Goal: Information Seeking & Learning: Learn about a topic

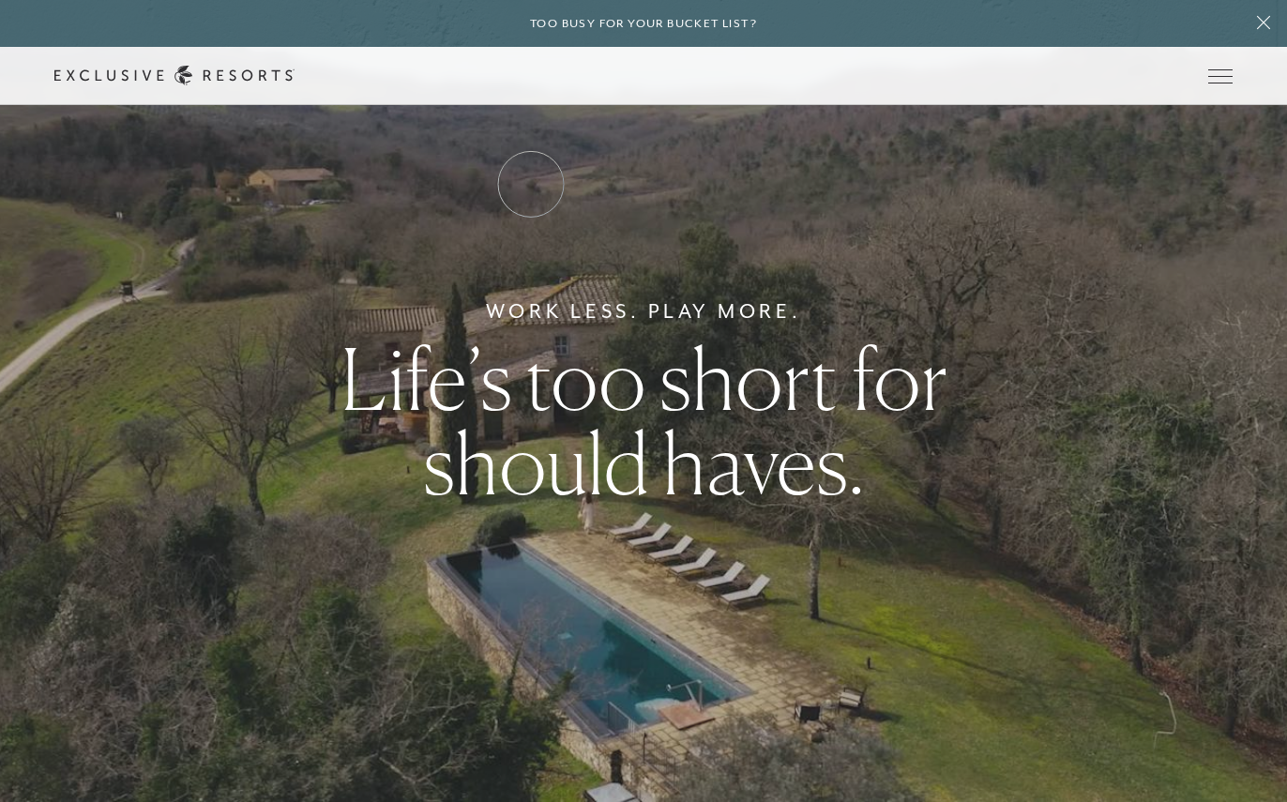
click at [0, 0] on link "Residence Collection" at bounding box center [0, 0] width 0 height 0
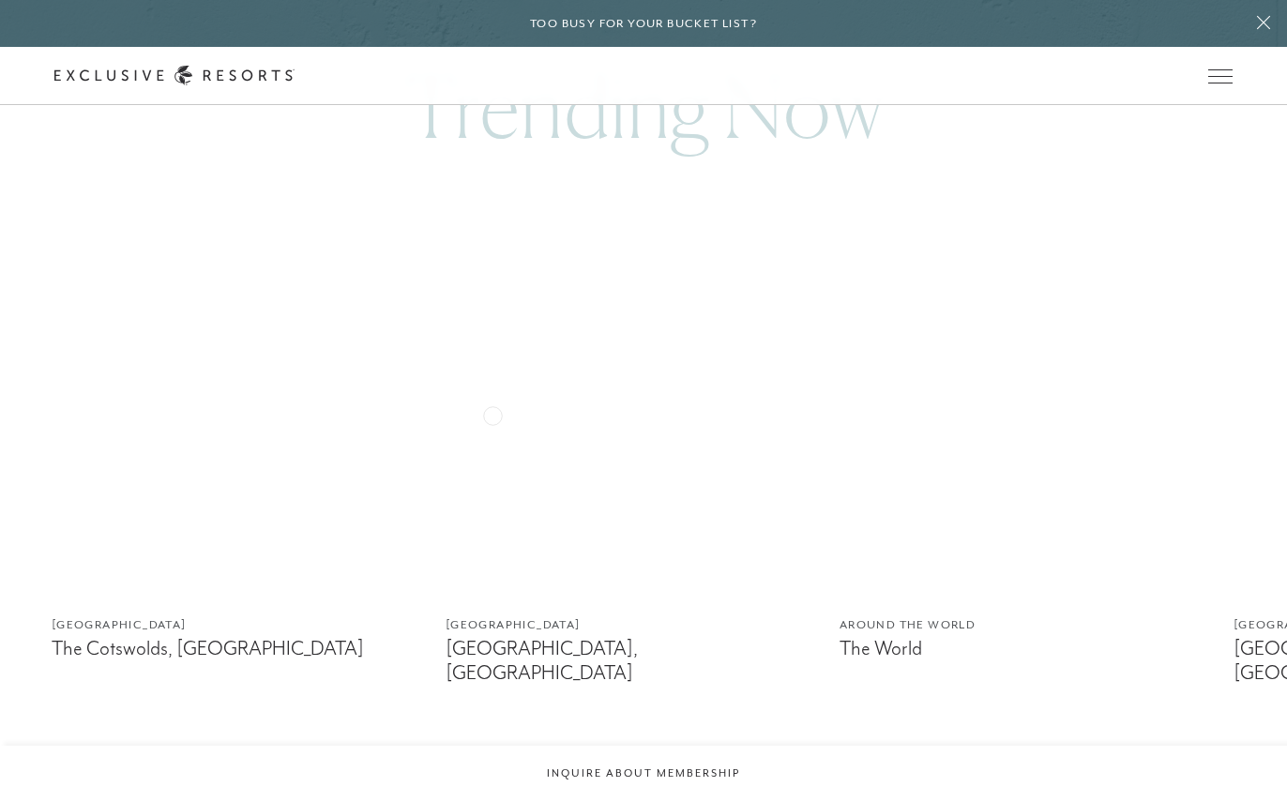
scroll to position [1192, 0]
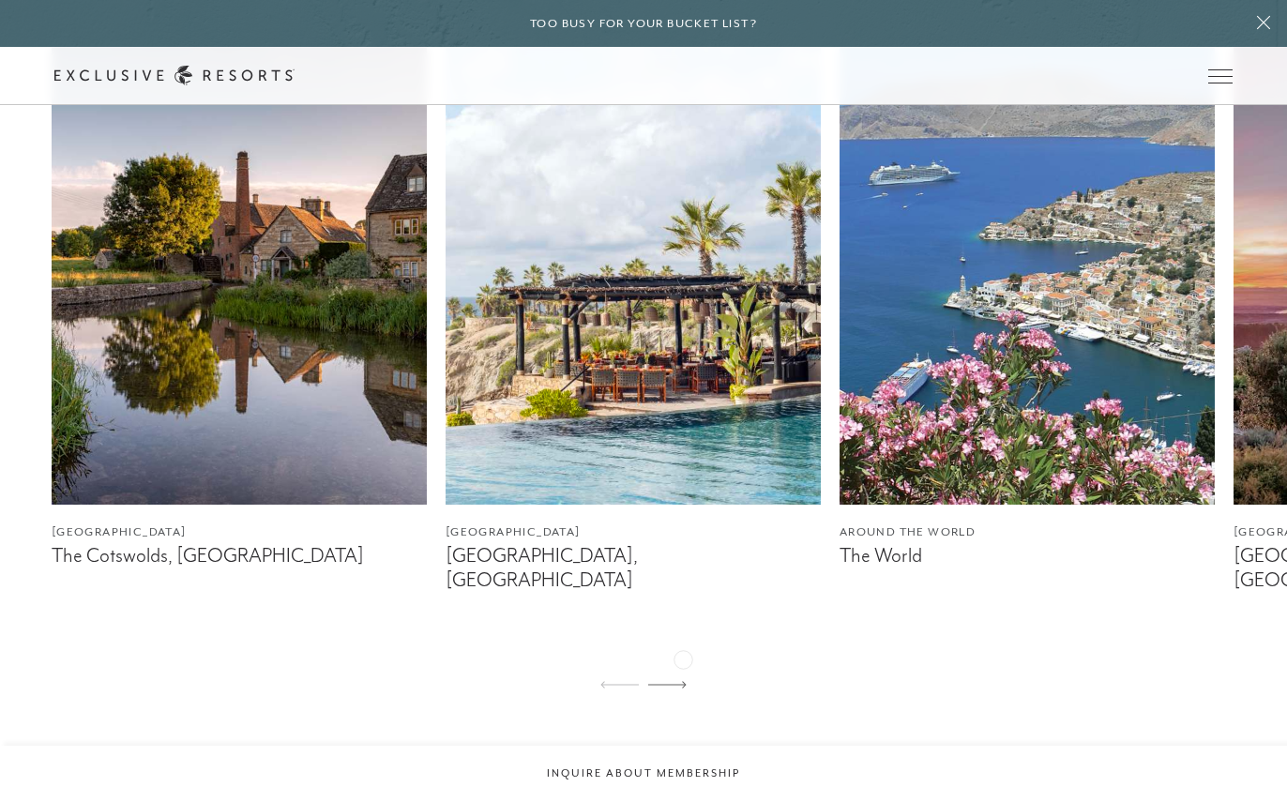
click at [683, 681] on icon at bounding box center [667, 684] width 38 height 7
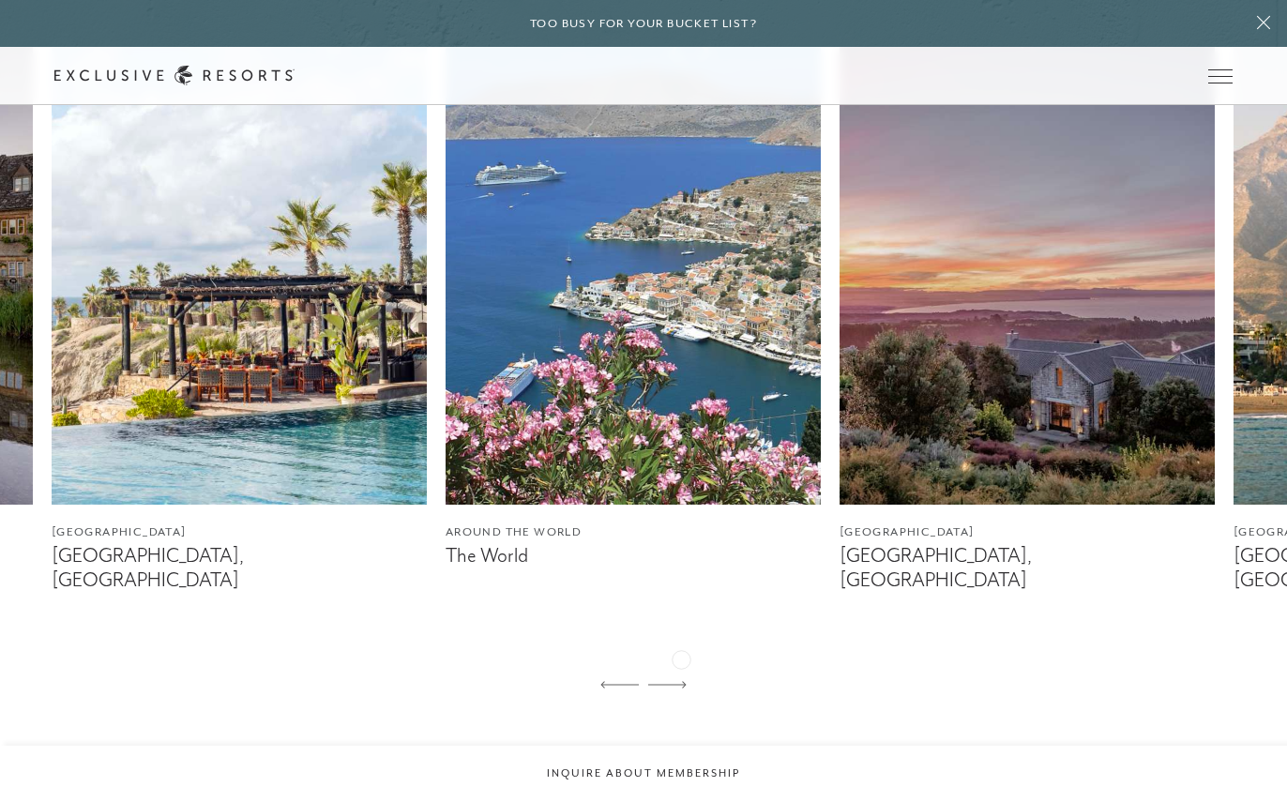
click at [681, 681] on icon at bounding box center [667, 685] width 38 height 8
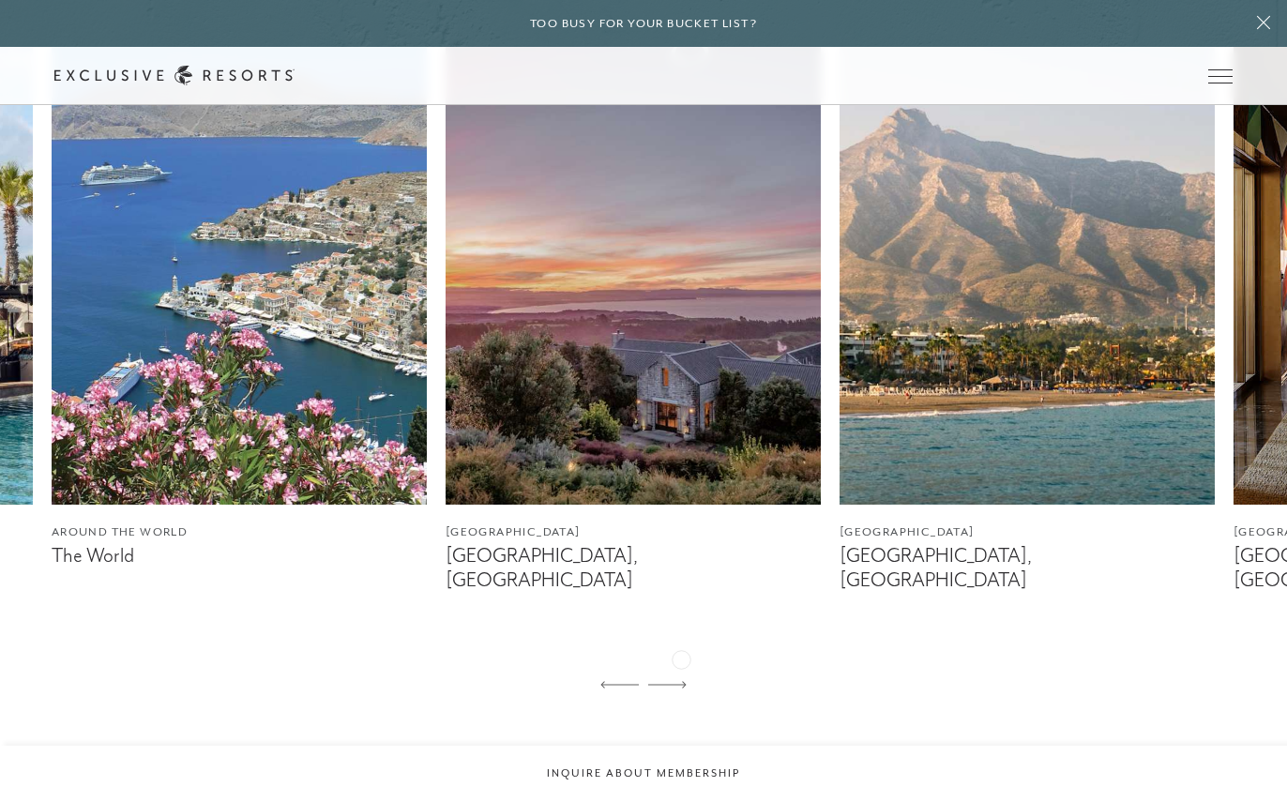
click at [681, 681] on icon at bounding box center [667, 685] width 38 height 8
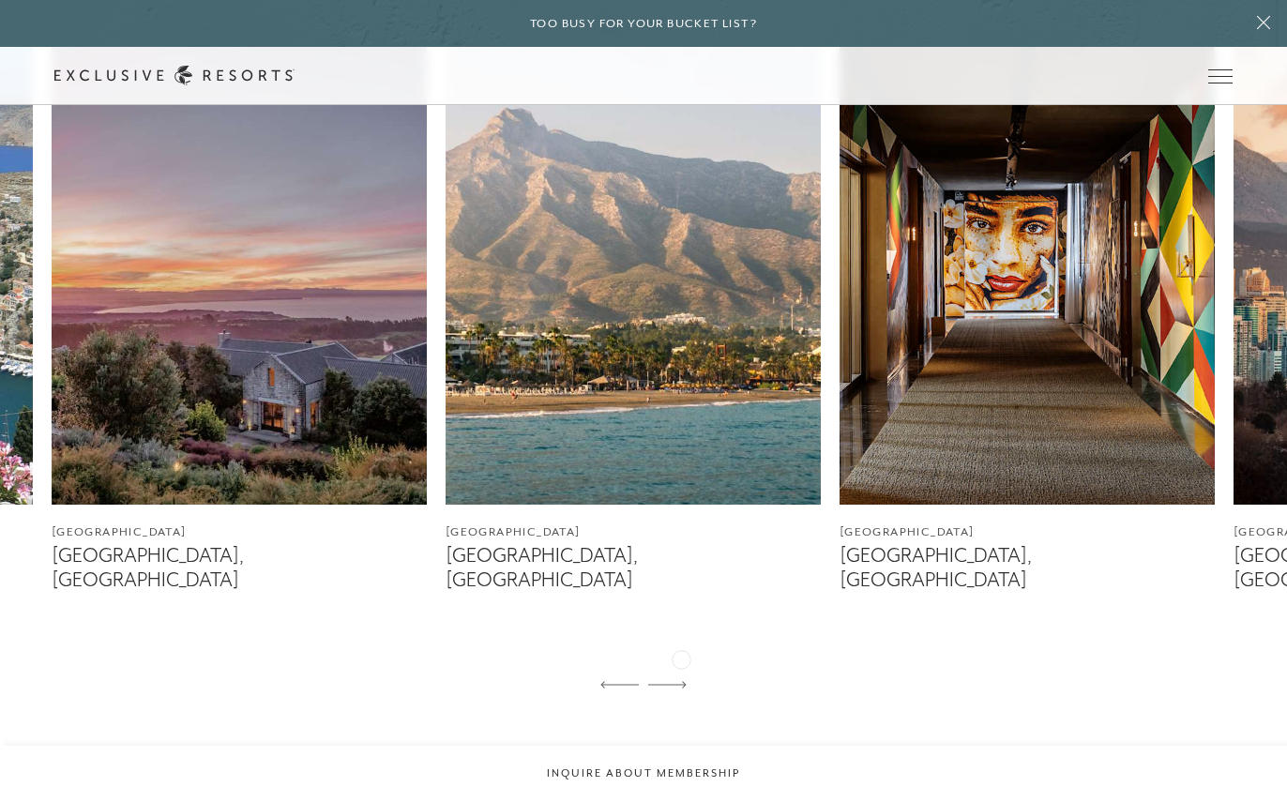
click at [681, 681] on icon at bounding box center [667, 685] width 38 height 8
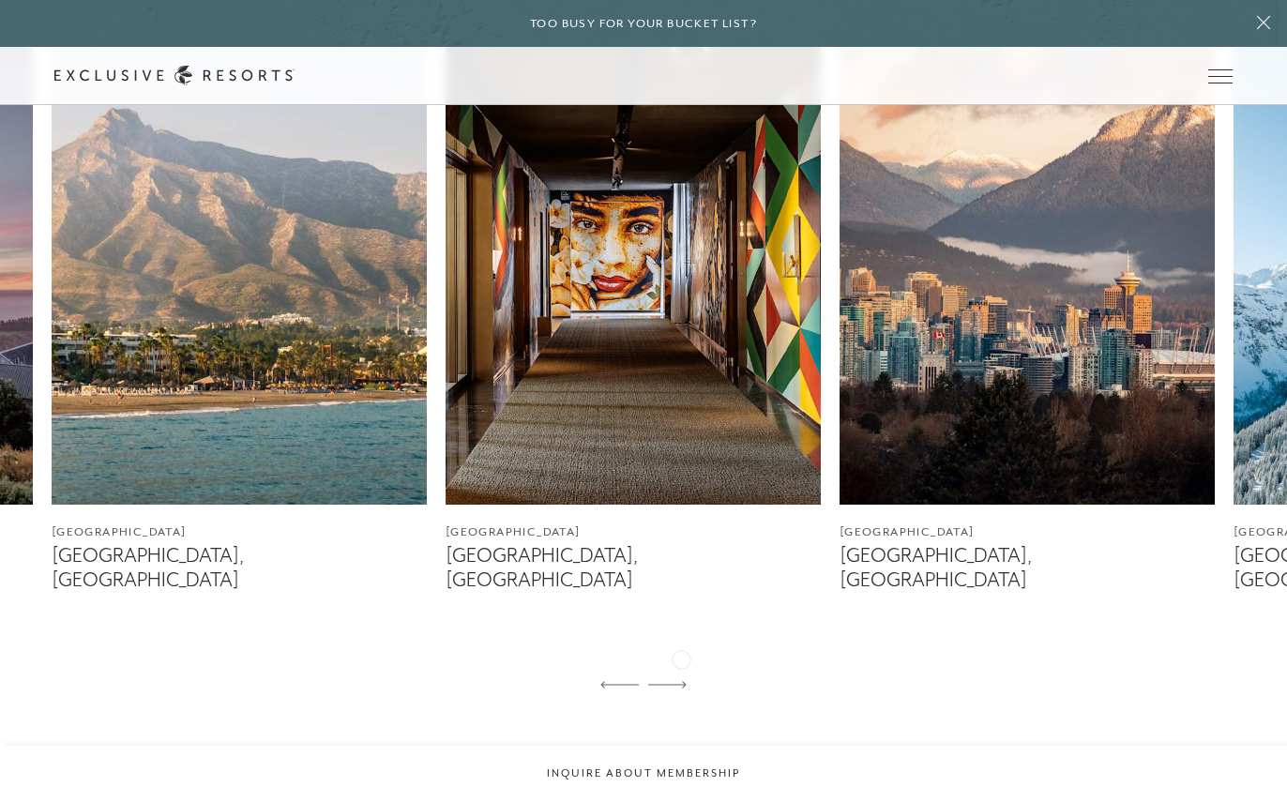
click at [681, 681] on icon at bounding box center [667, 685] width 38 height 8
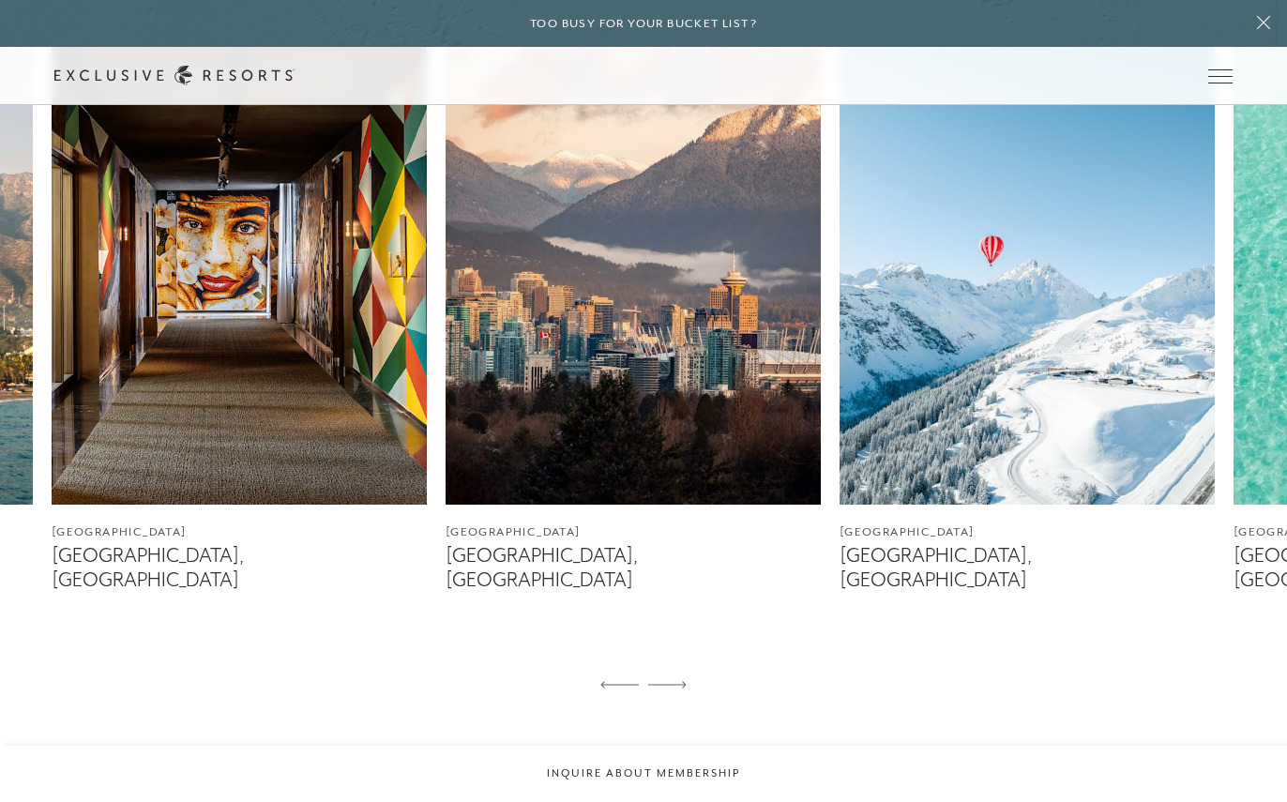
click at [681, 681] on icon at bounding box center [667, 685] width 38 height 8
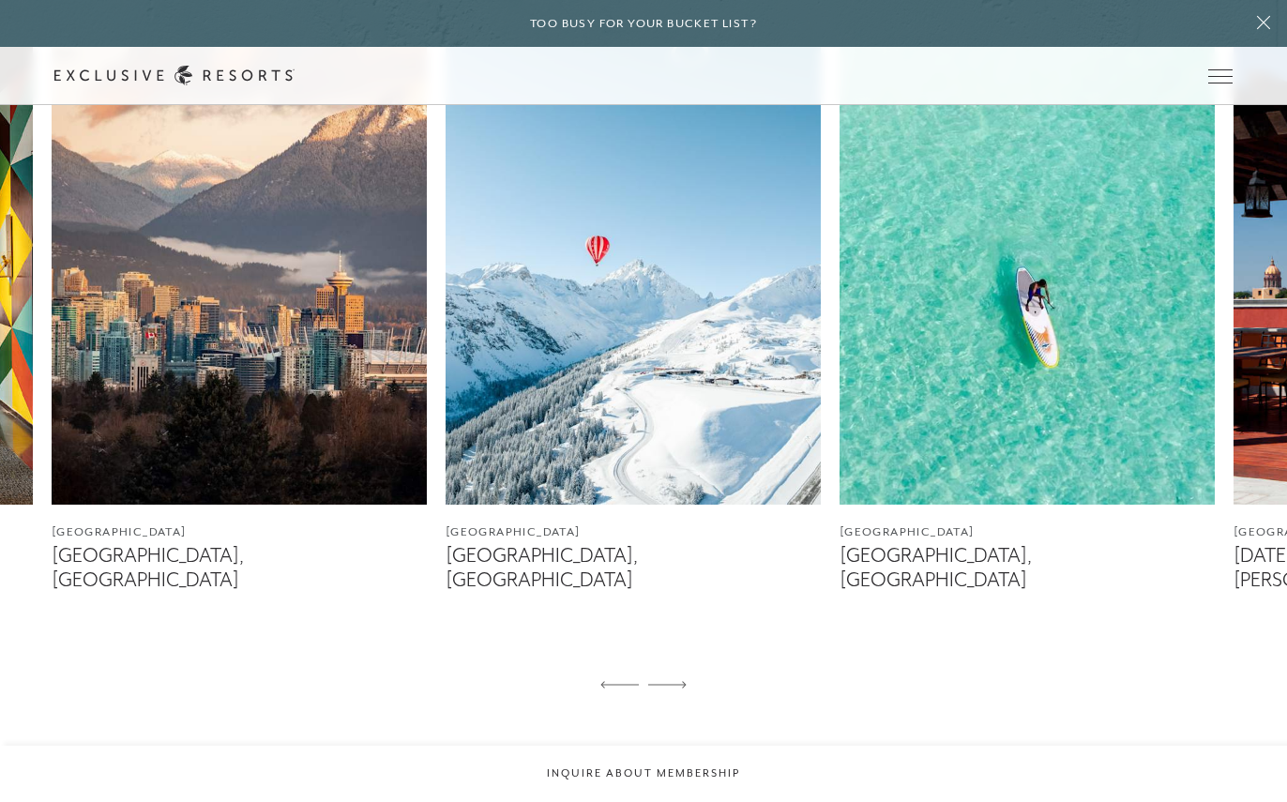
click at [681, 681] on icon at bounding box center [667, 685] width 38 height 8
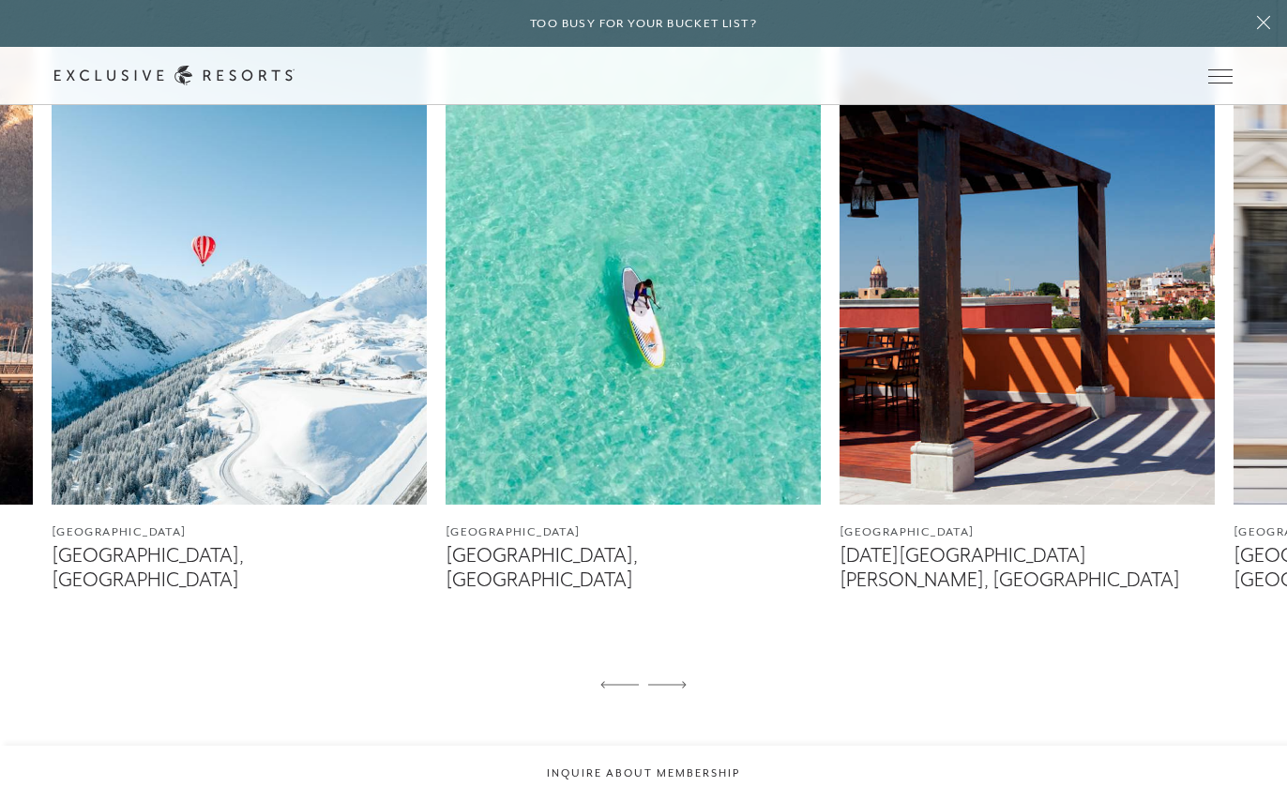
click at [681, 681] on icon at bounding box center [667, 685] width 38 height 8
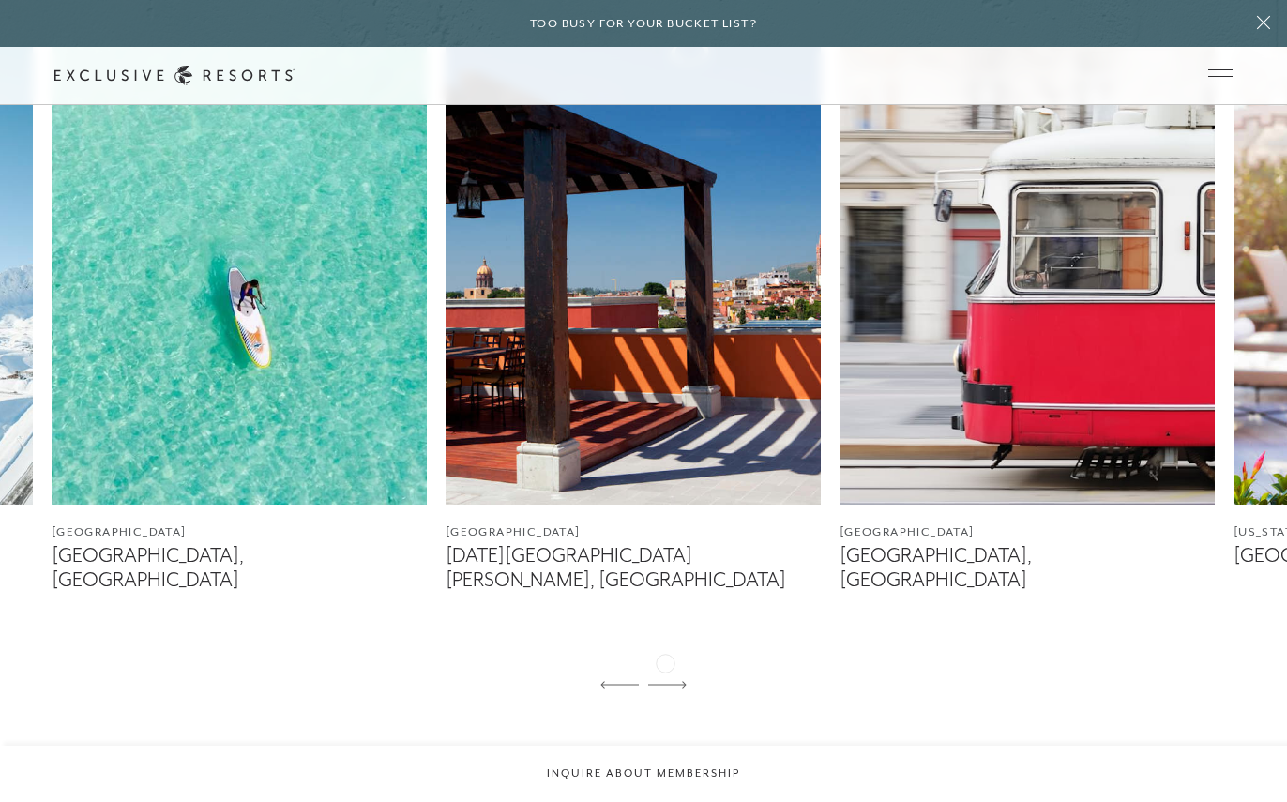
click at [665, 681] on icon at bounding box center [667, 685] width 38 height 8
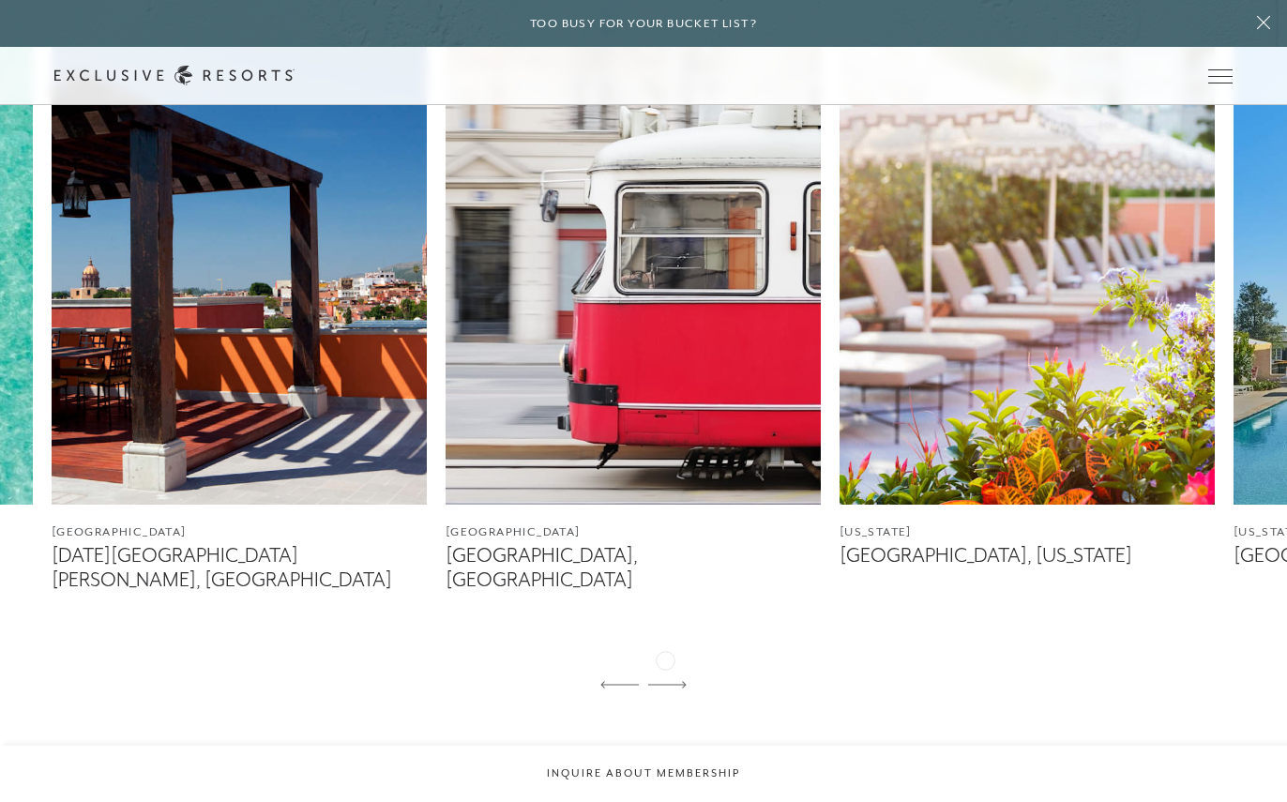
click at [665, 681] on icon at bounding box center [667, 685] width 38 height 8
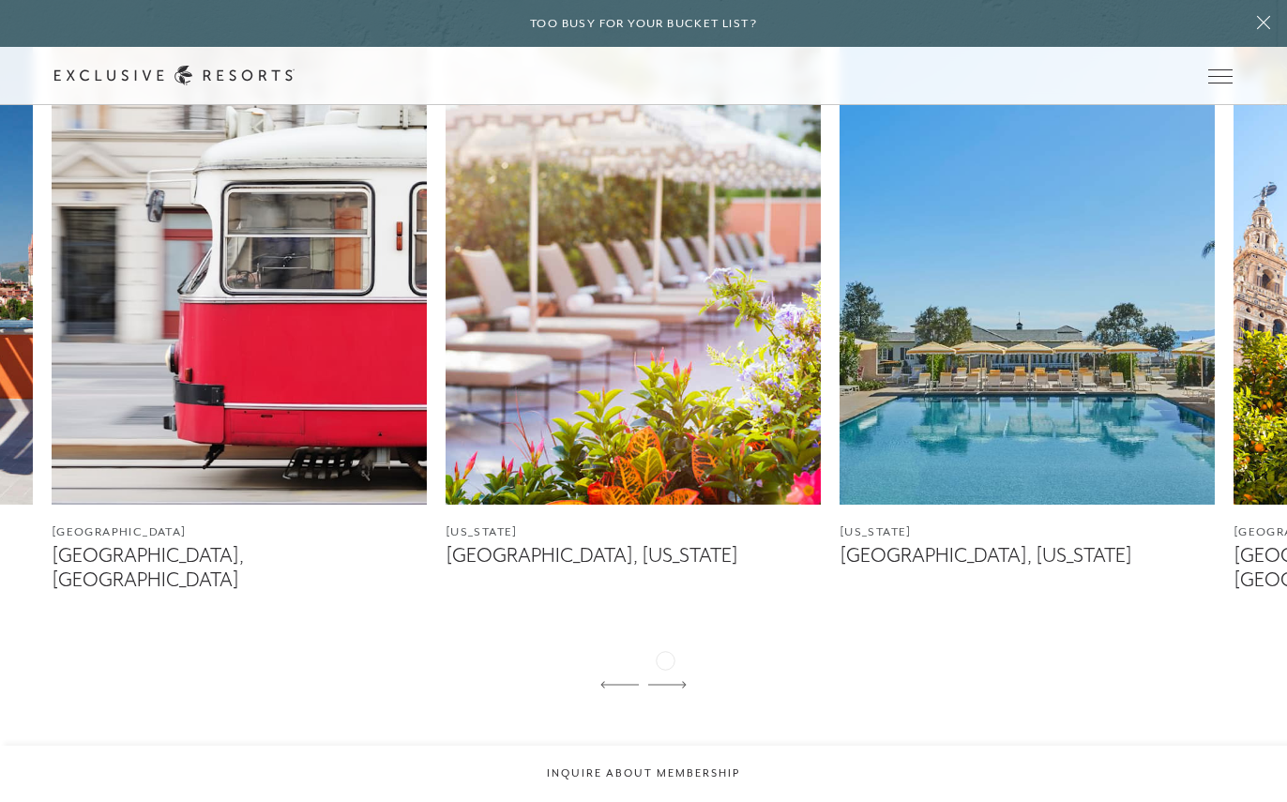
click at [665, 681] on icon at bounding box center [667, 685] width 38 height 8
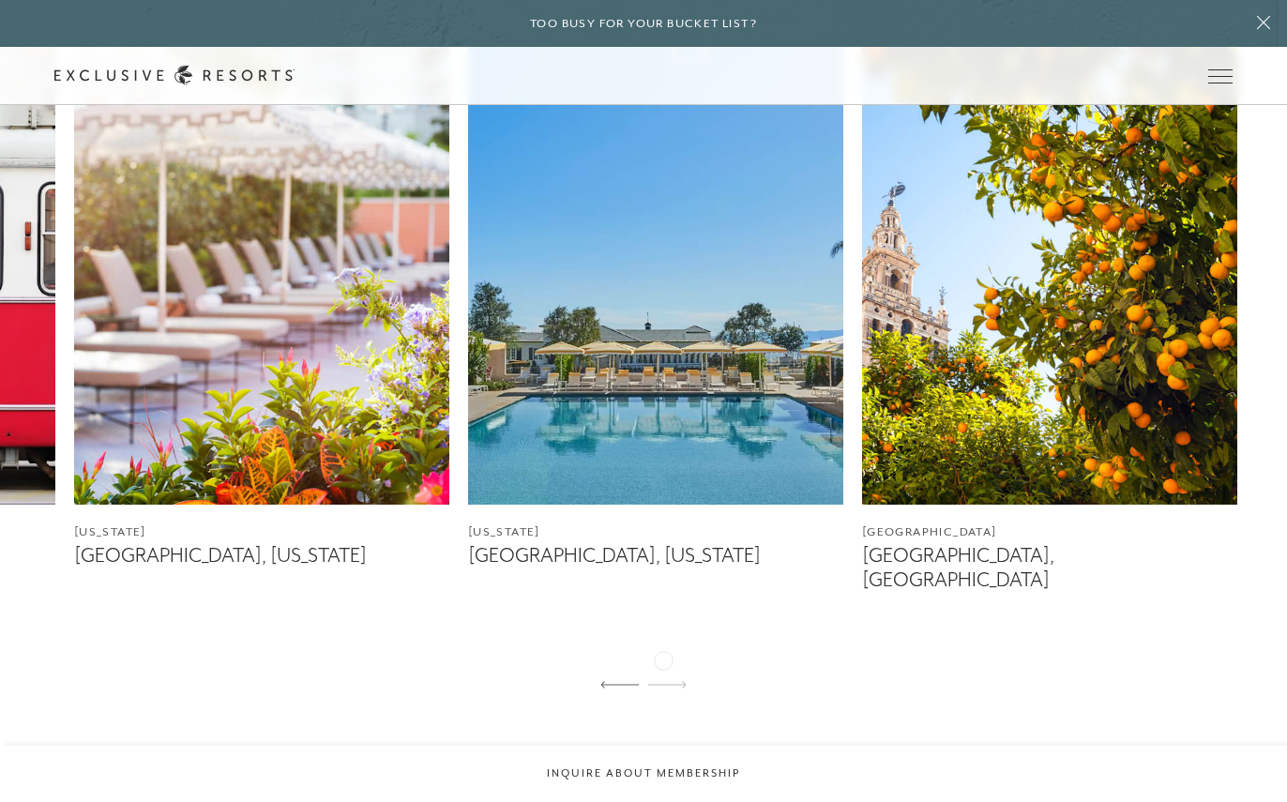
click at [663, 681] on icon at bounding box center [667, 685] width 38 height 8
click at [904, 556] on figcaption "[GEOGRAPHIC_DATA], [GEOGRAPHIC_DATA]" at bounding box center [1049, 567] width 375 height 47
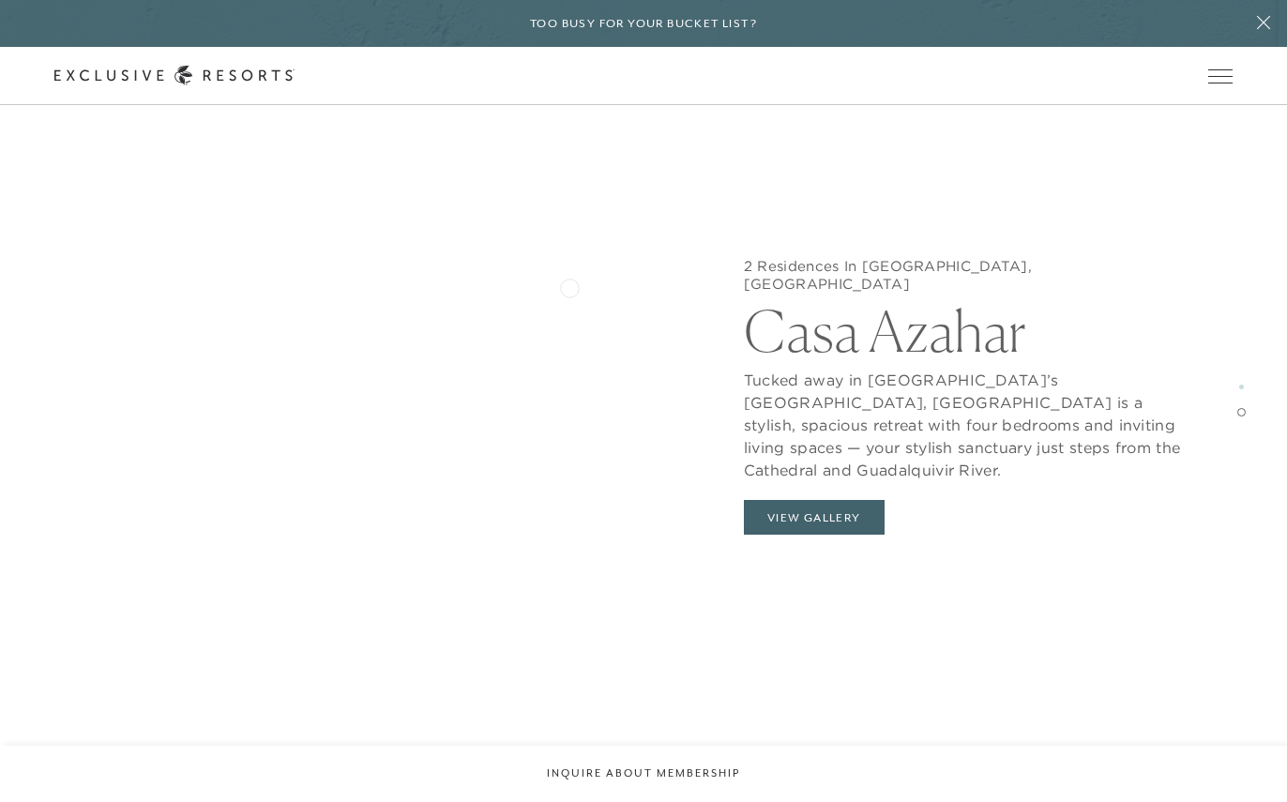
scroll to position [2924, 0]
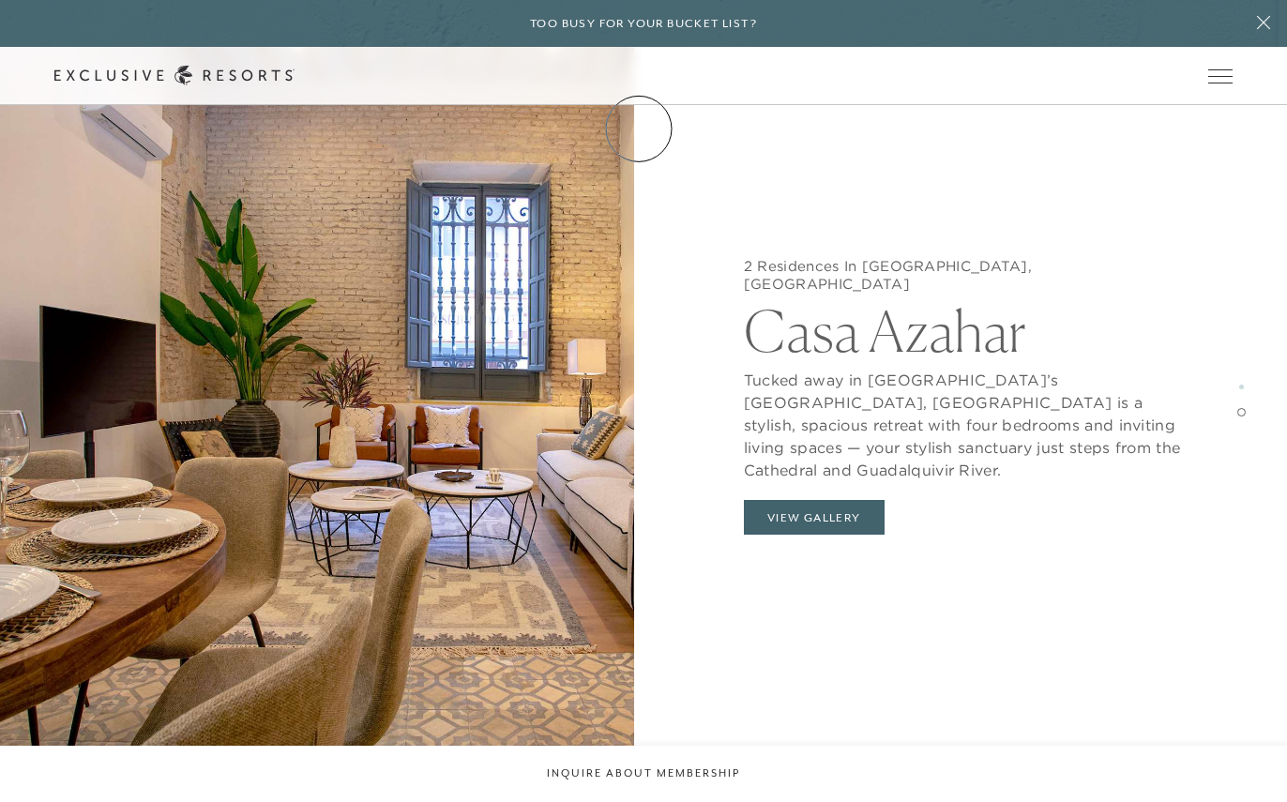
click at [0, 0] on link "Membership" at bounding box center [0, 0] width 0 height 0
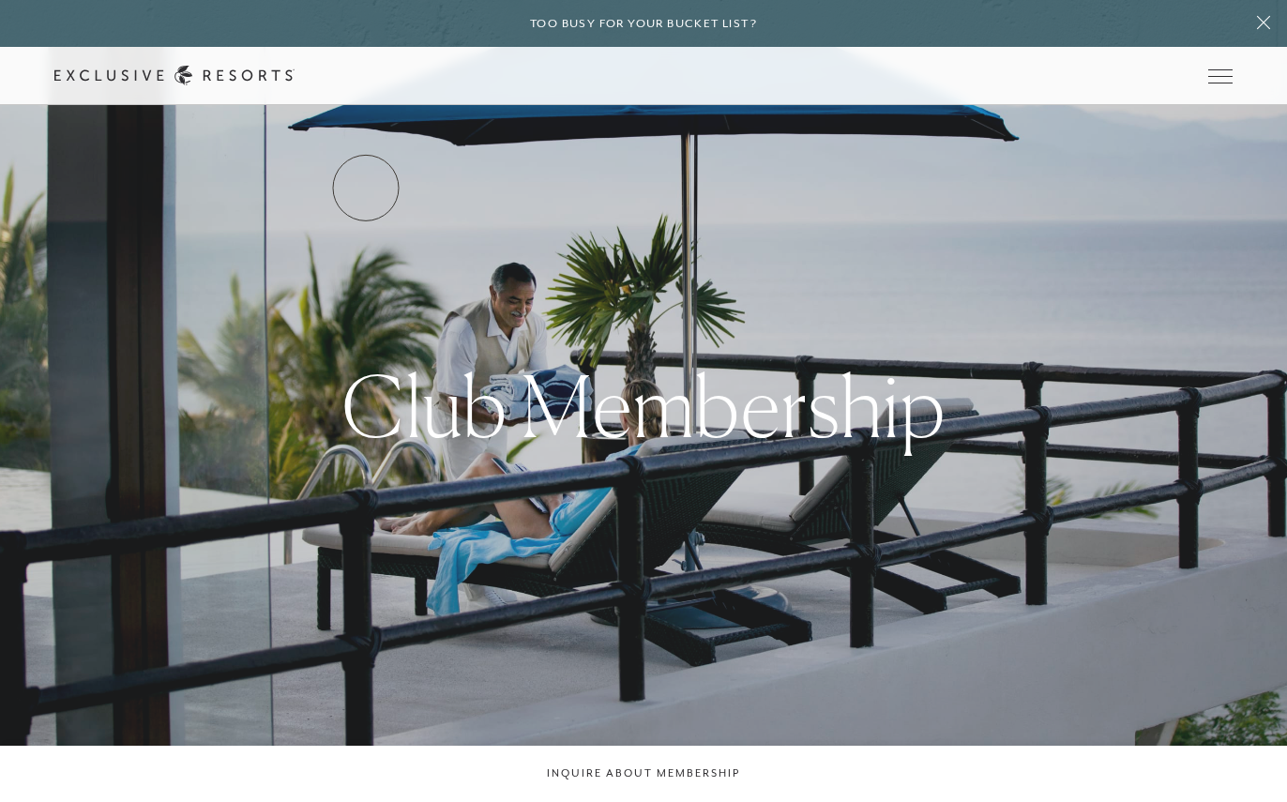
click at [0, 0] on link "Services & Standards" at bounding box center [0, 0] width 0 height 0
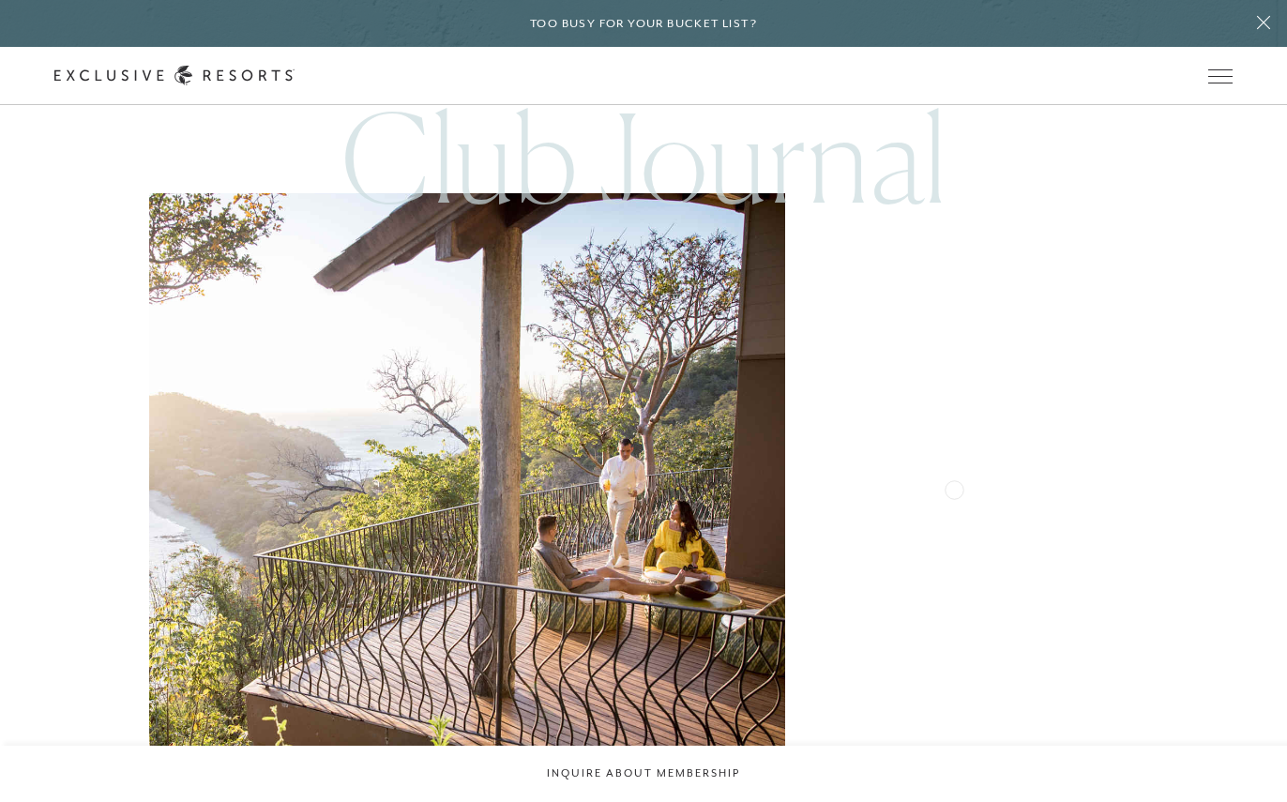
scroll to position [5455, 0]
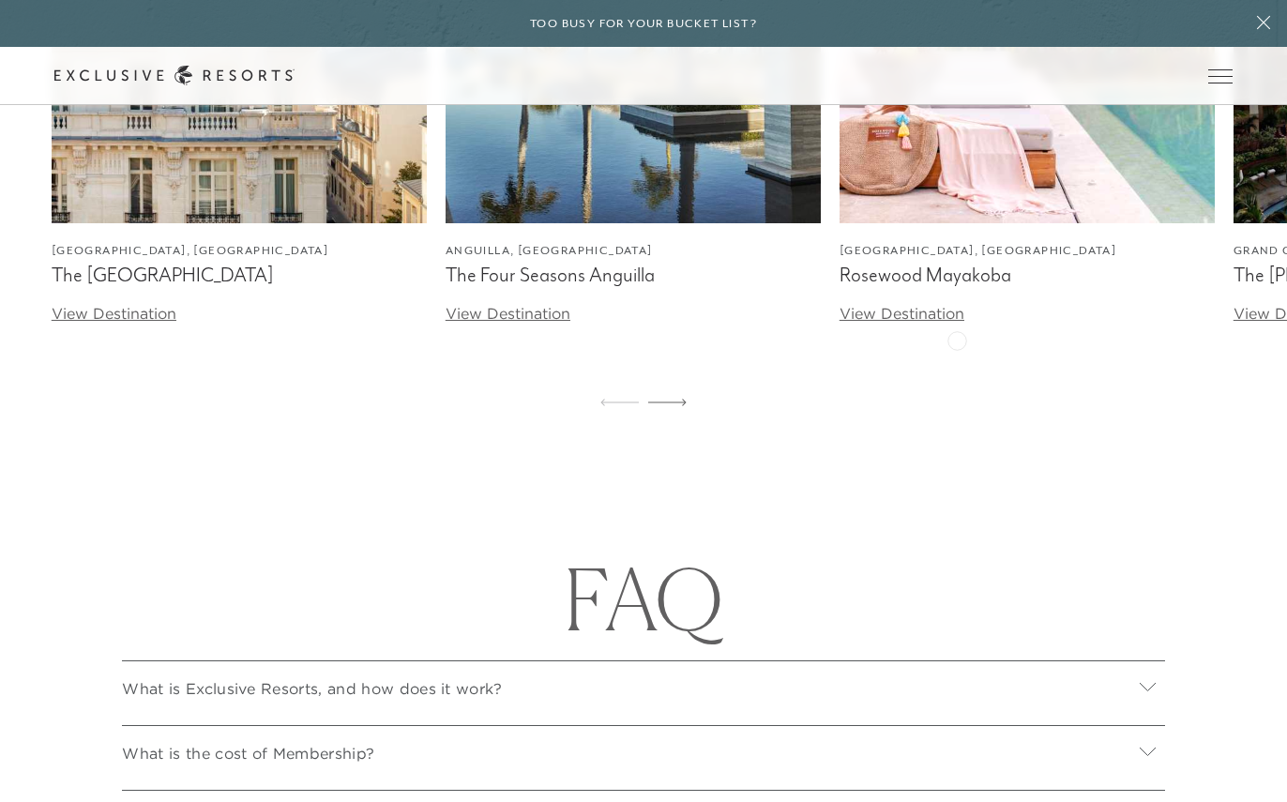
scroll to position [6636, 0]
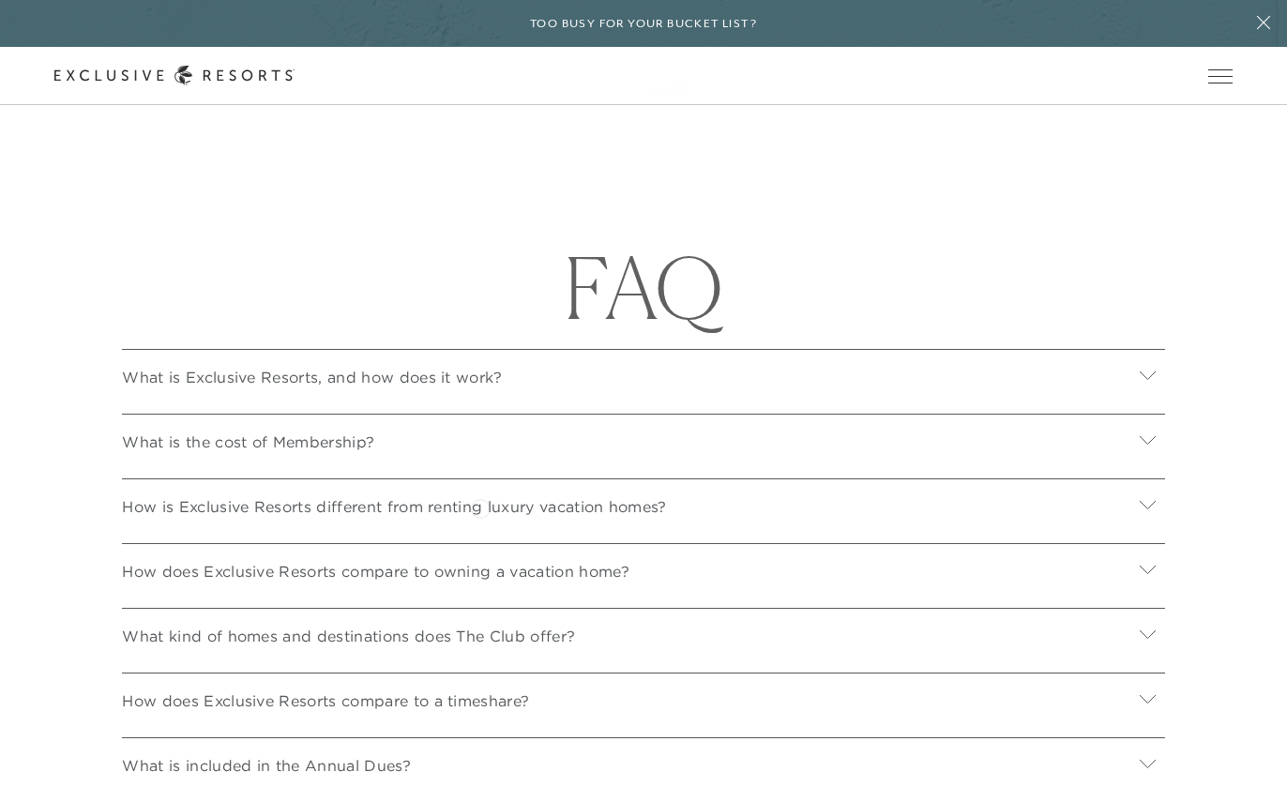
click at [480, 507] on p "How is Exclusive Resorts different from renting luxury vacation homes?" at bounding box center [394, 506] width 544 height 23
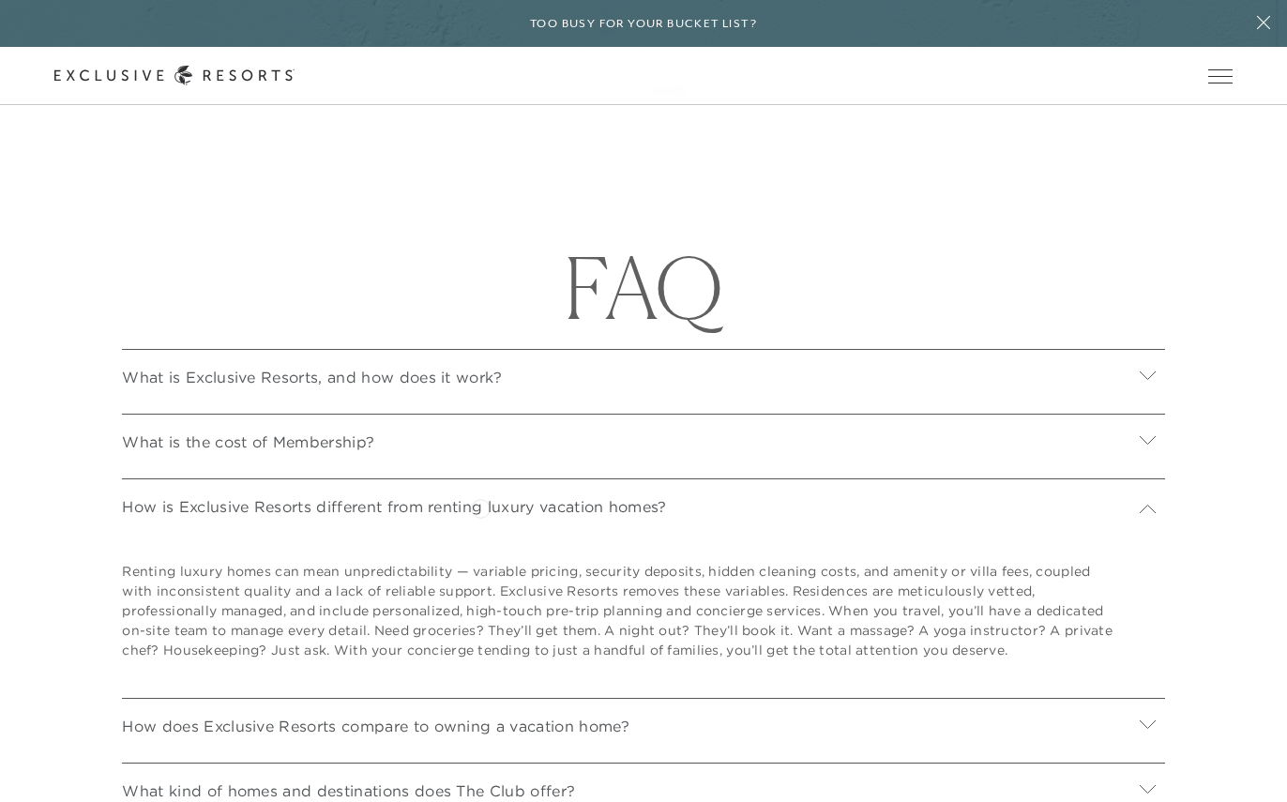
click at [480, 507] on p "How is Exclusive Resorts different from renting luxury vacation homes?" at bounding box center [394, 506] width 544 height 23
